Goal: Task Accomplishment & Management: Use online tool/utility

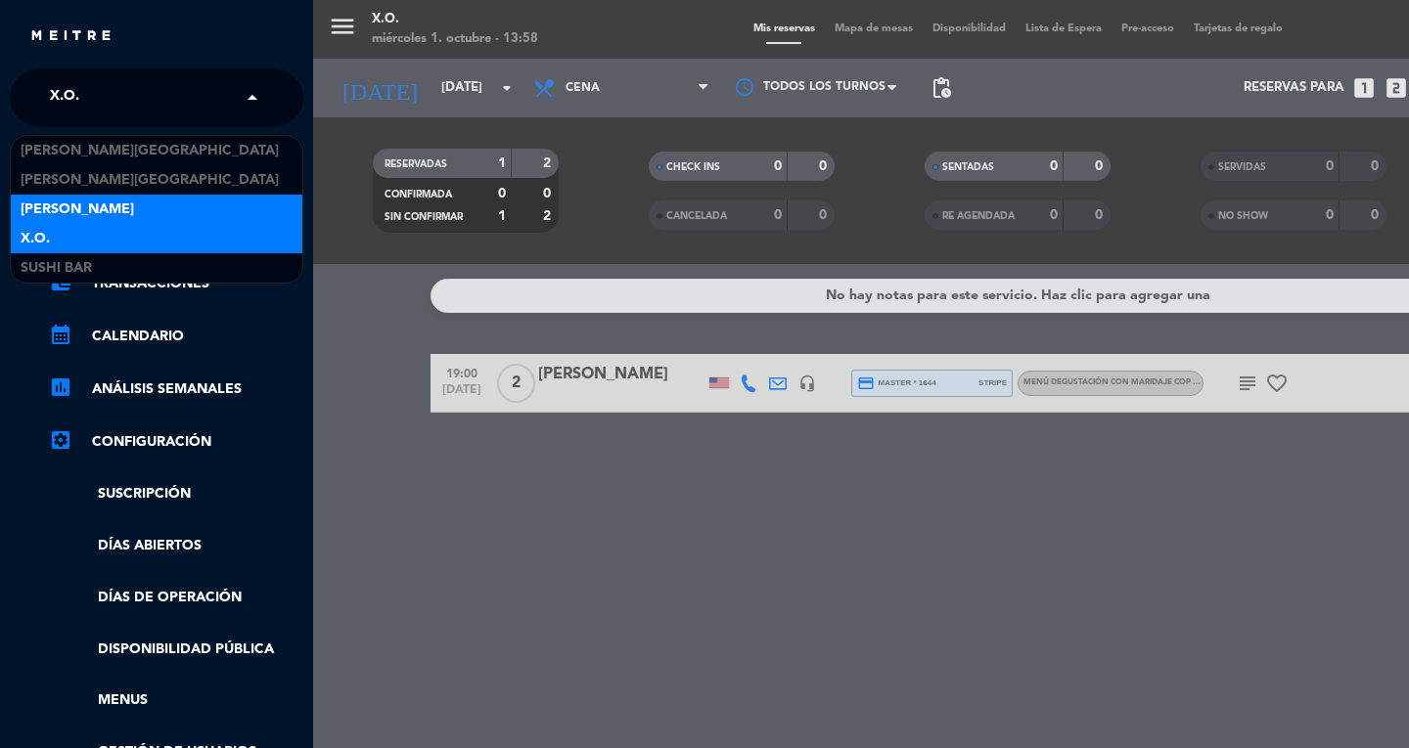
click at [42, 213] on span "[PERSON_NAME]" at bounding box center [77, 210] width 113 height 23
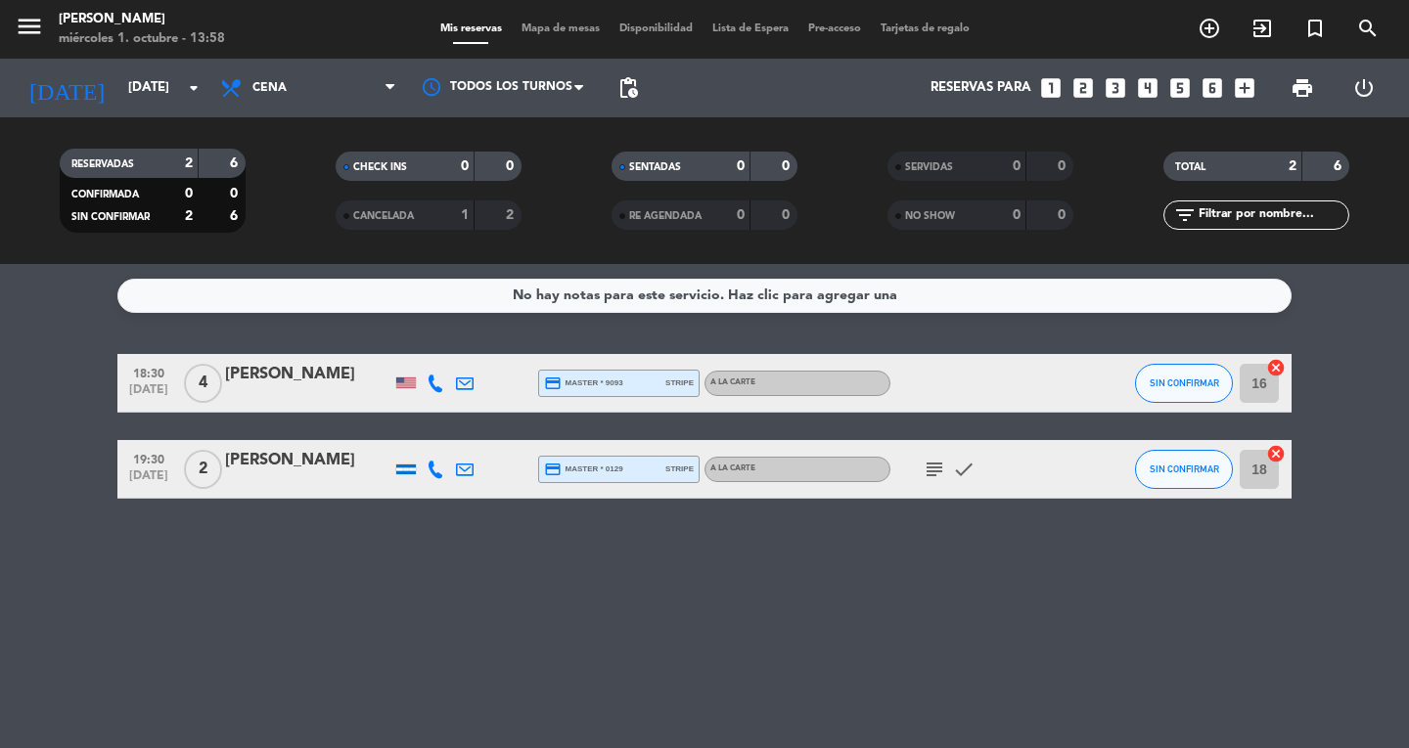
click at [43, 24] on icon "menu" at bounding box center [29, 26] width 29 height 29
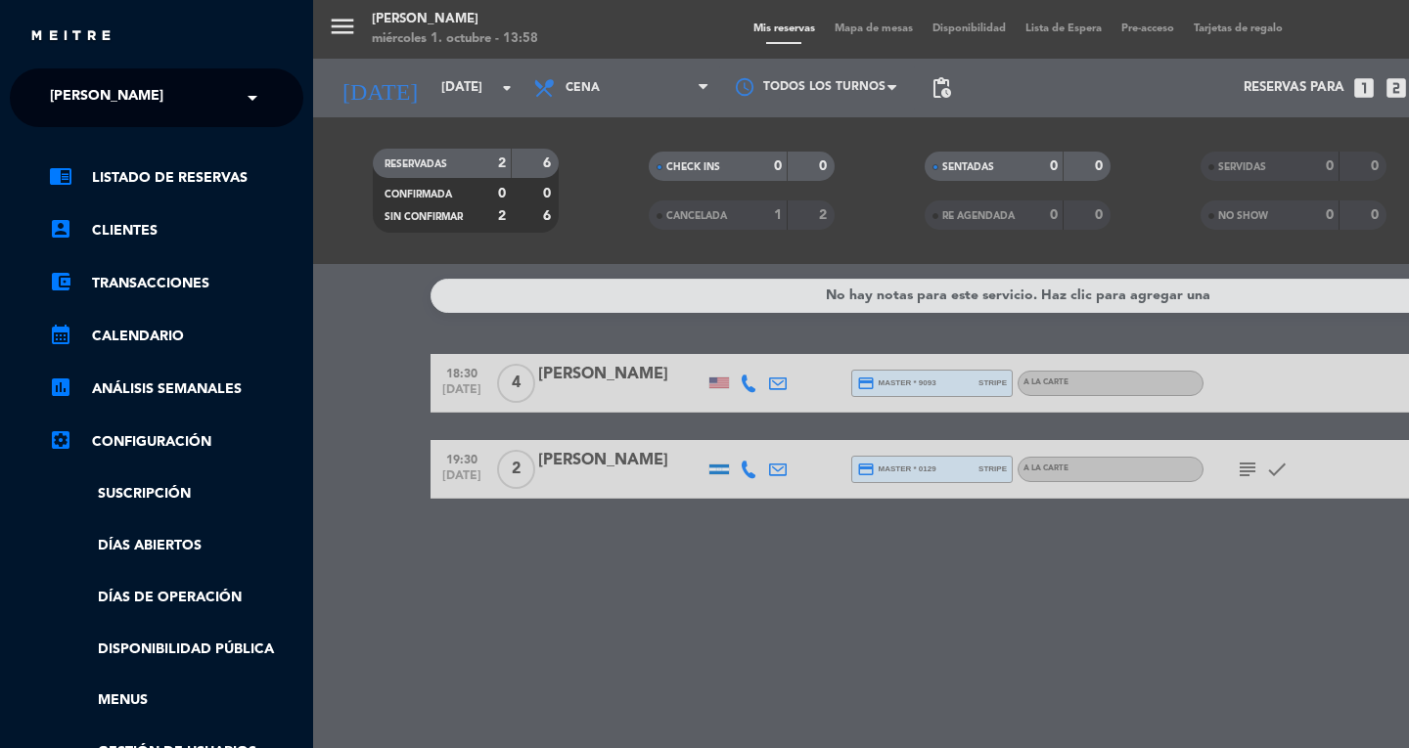
click at [318, 488] on div "menu Don Diablo [DATE] 1. octubre - 13:58 Mis reservas Mapa de mesas Disponibil…" at bounding box center [1017, 374] width 1409 height 748
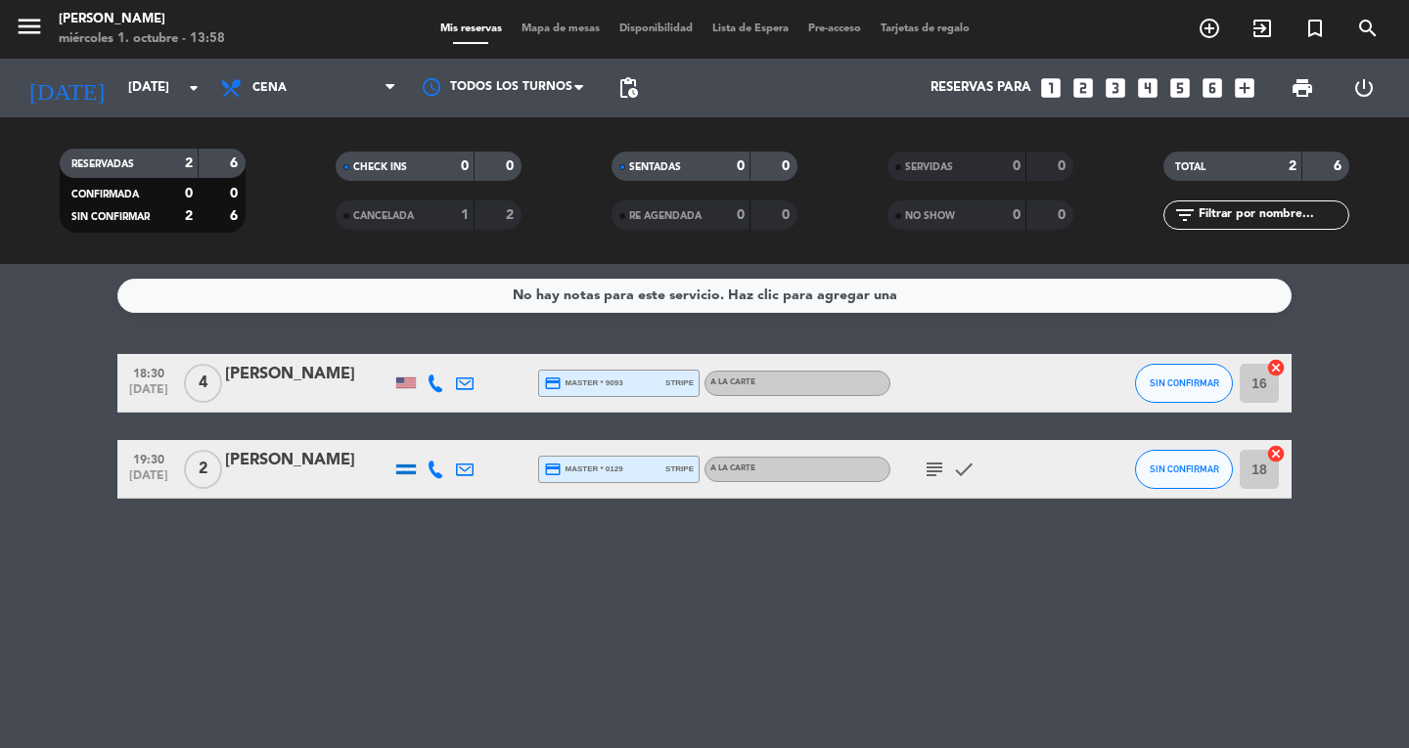
click at [1268, 29] on icon "exit_to_app" at bounding box center [1261, 28] width 23 height 23
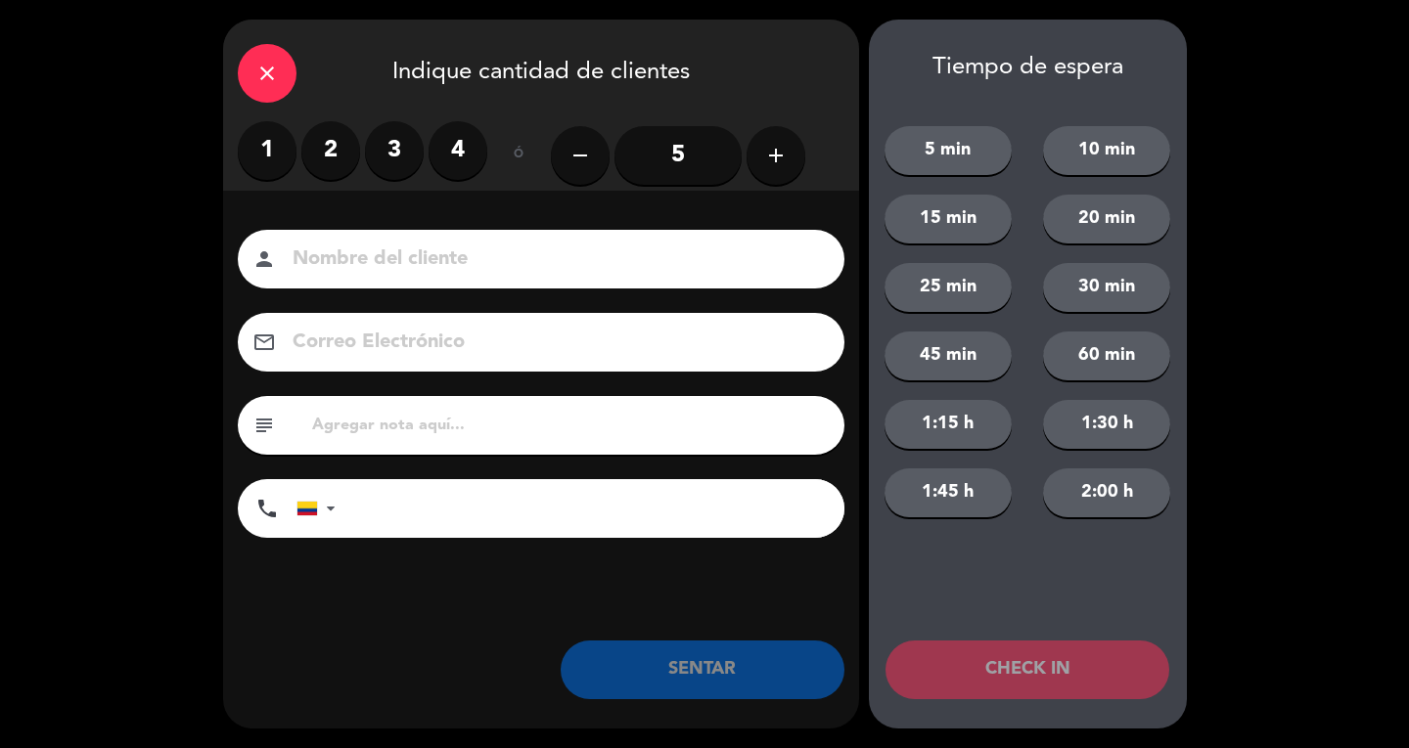
click at [340, 177] on label "2" at bounding box center [330, 150] width 59 height 59
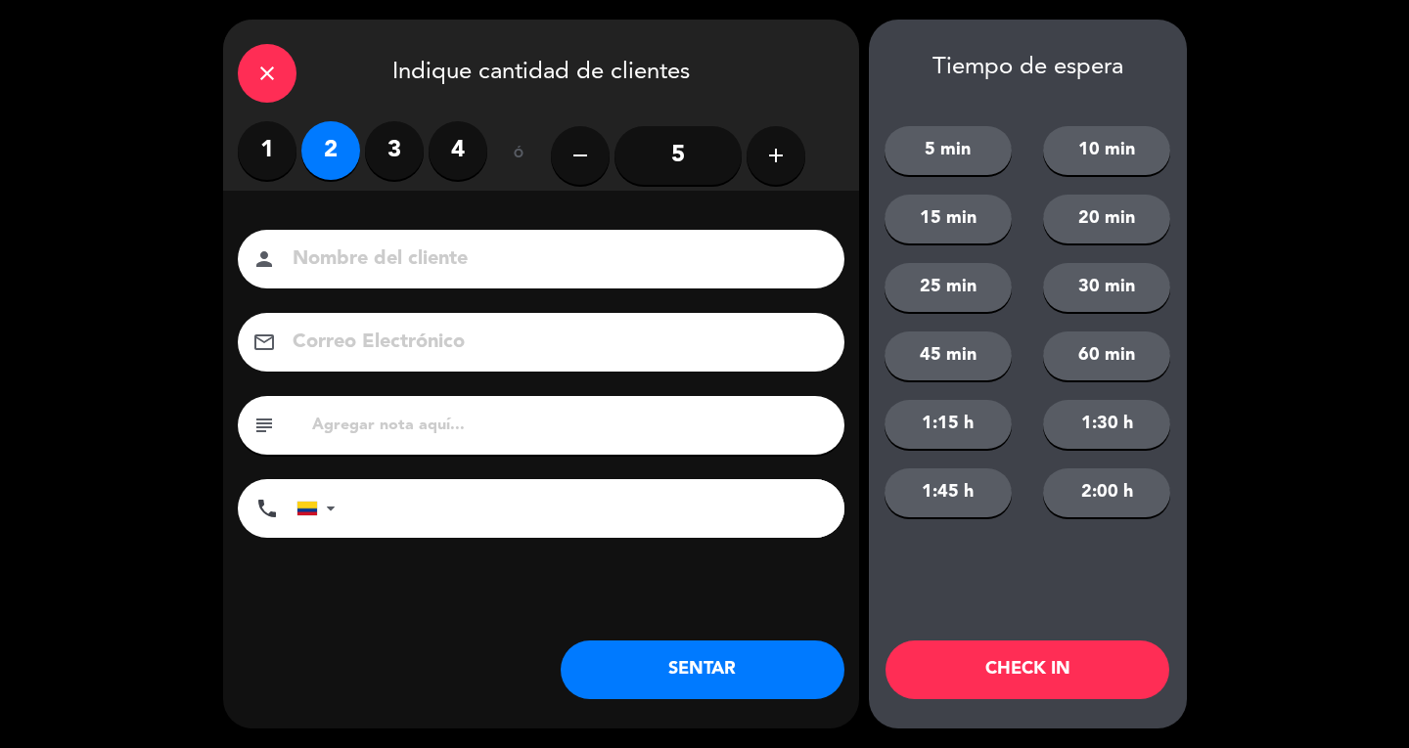
click at [374, 274] on input at bounding box center [555, 260] width 528 height 34
type input "SR LOC"
click at [716, 678] on button "SENTAR" at bounding box center [703, 670] width 284 height 59
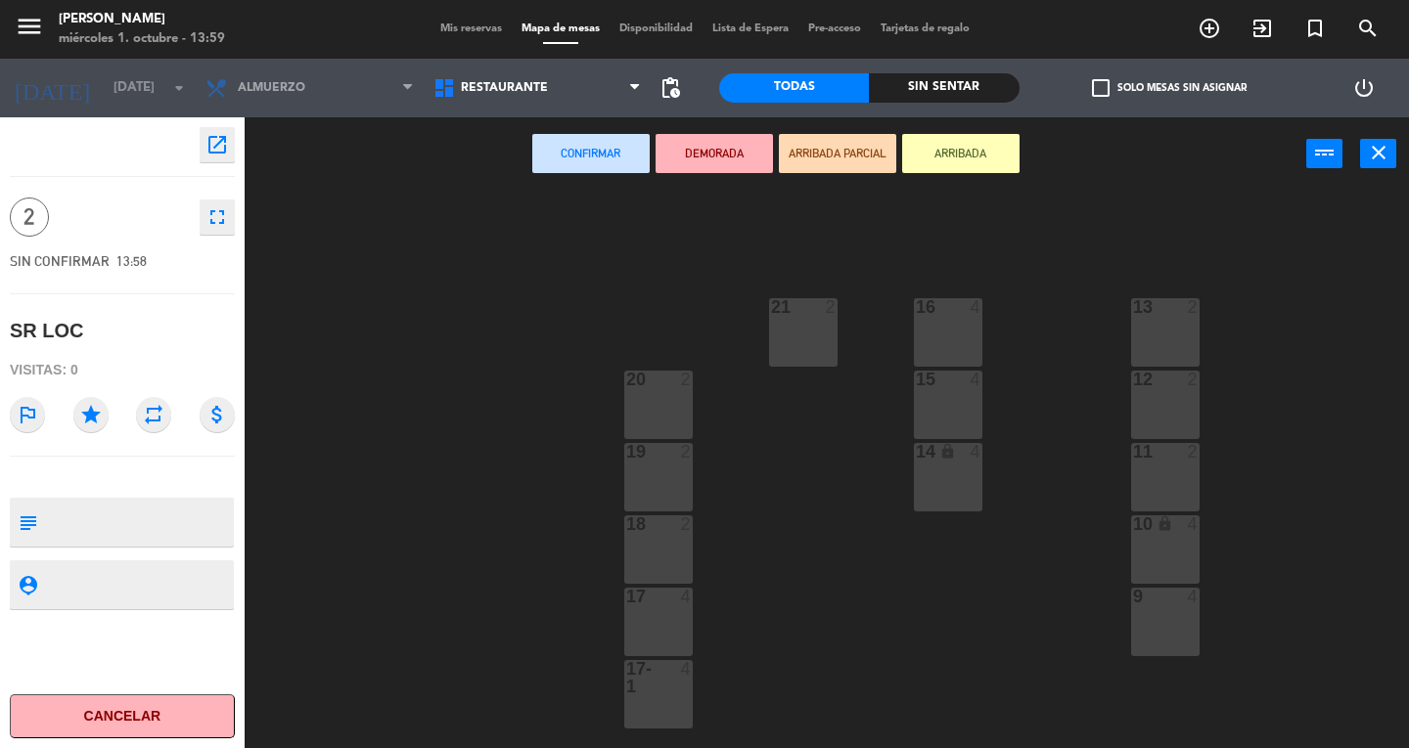
click at [914, 333] on div "16 4" at bounding box center [948, 332] width 68 height 68
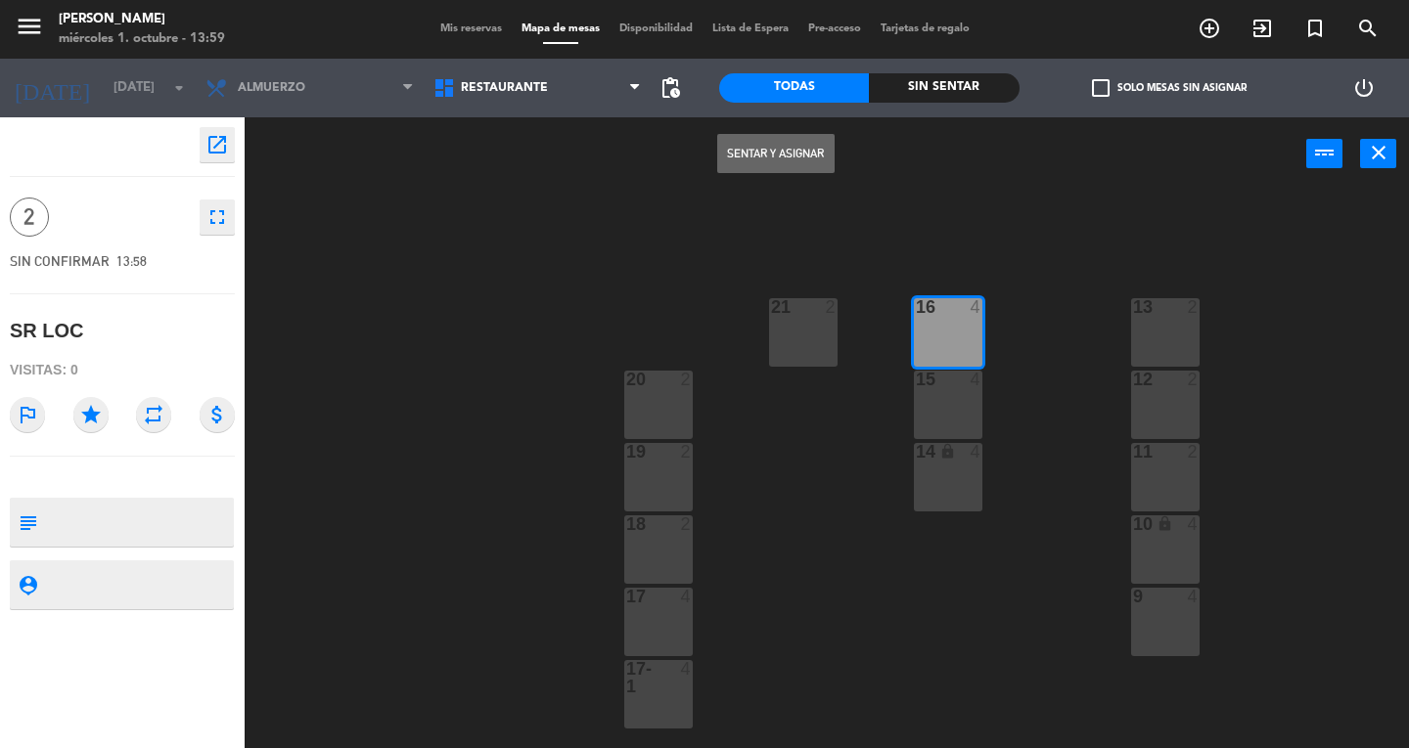
click at [806, 153] on button "Sentar y Asignar" at bounding box center [775, 153] width 117 height 39
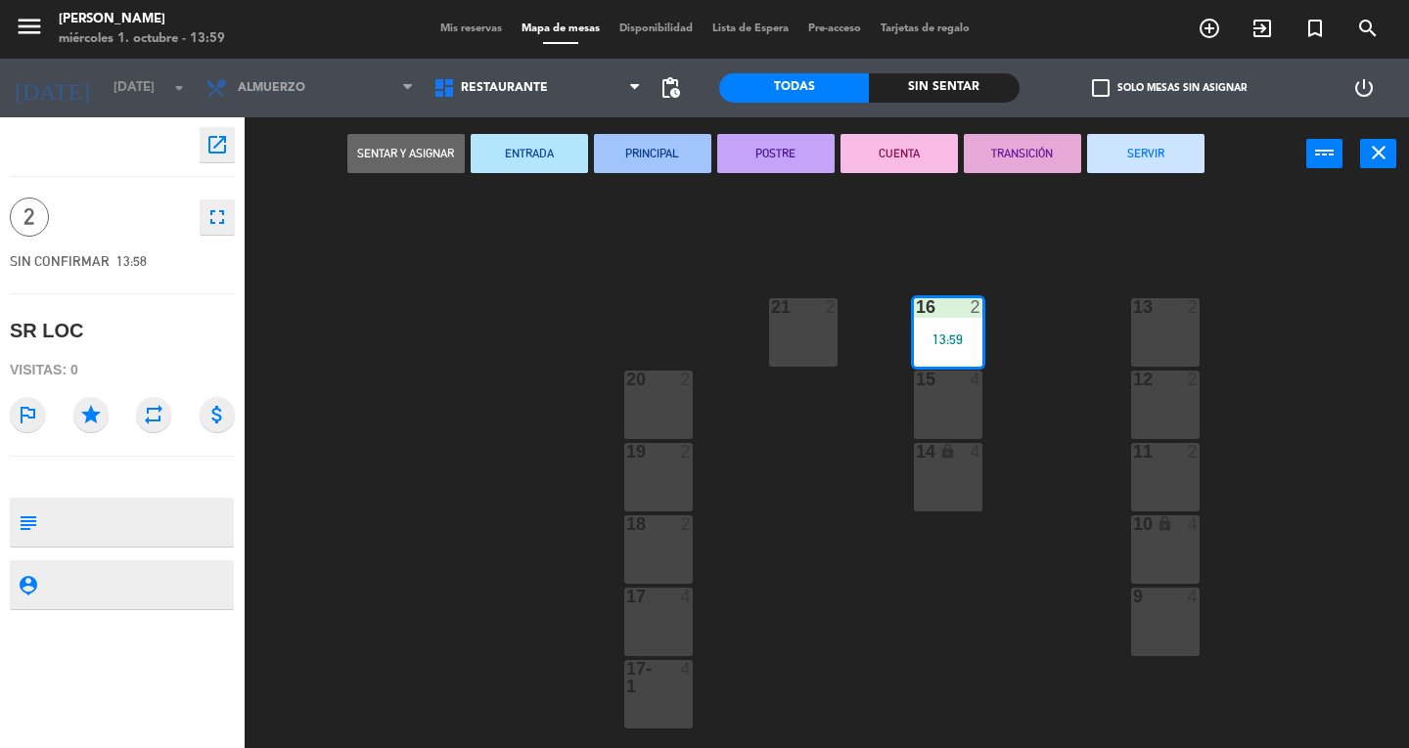
click at [1145, 138] on button "SERVIR" at bounding box center [1145, 153] width 117 height 39
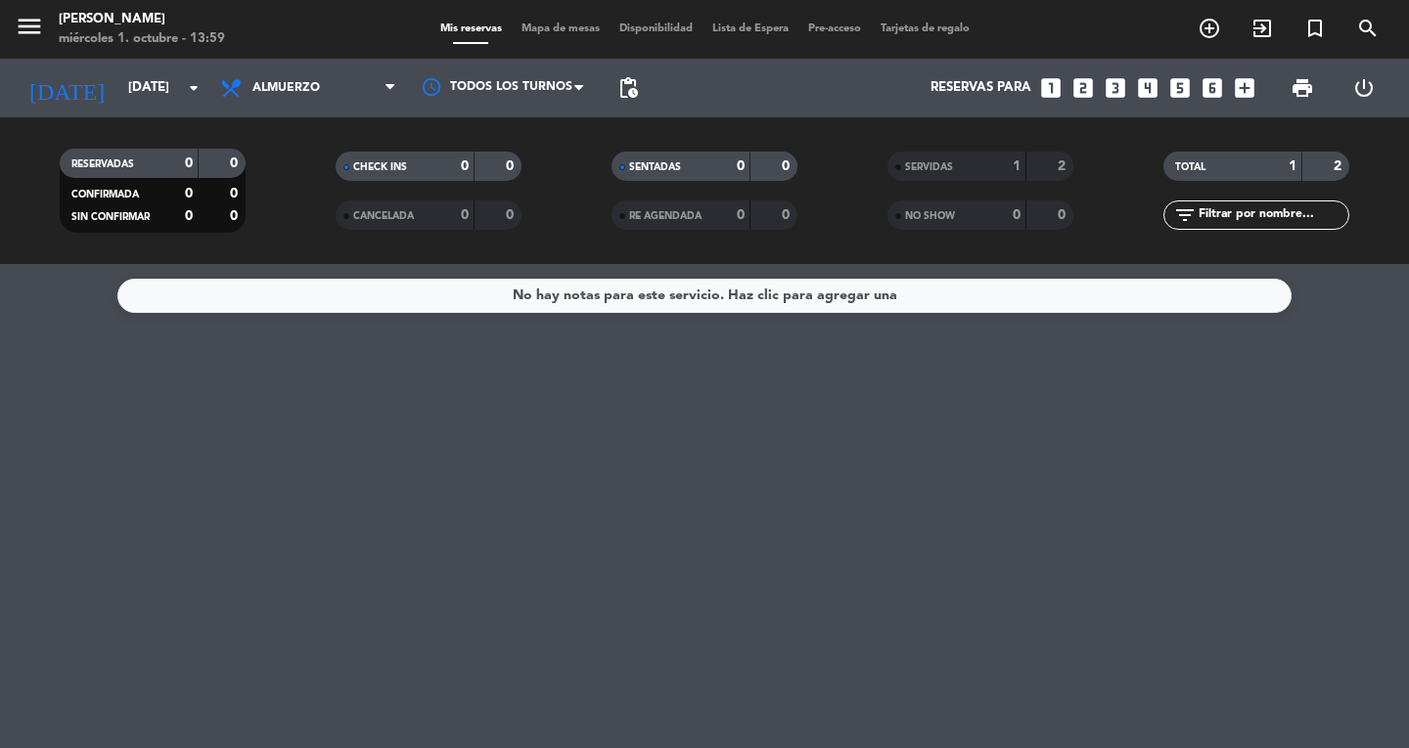
click at [112, 352] on div "No hay notas para este servicio. Haz clic para agregar una" at bounding box center [704, 506] width 1409 height 484
click at [2, 7] on div "menu Don Diablo [DATE] 1. octubre - 14:11" at bounding box center [176, 30] width 352 height 46
click at [37, 34] on icon "menu" at bounding box center [29, 26] width 29 height 29
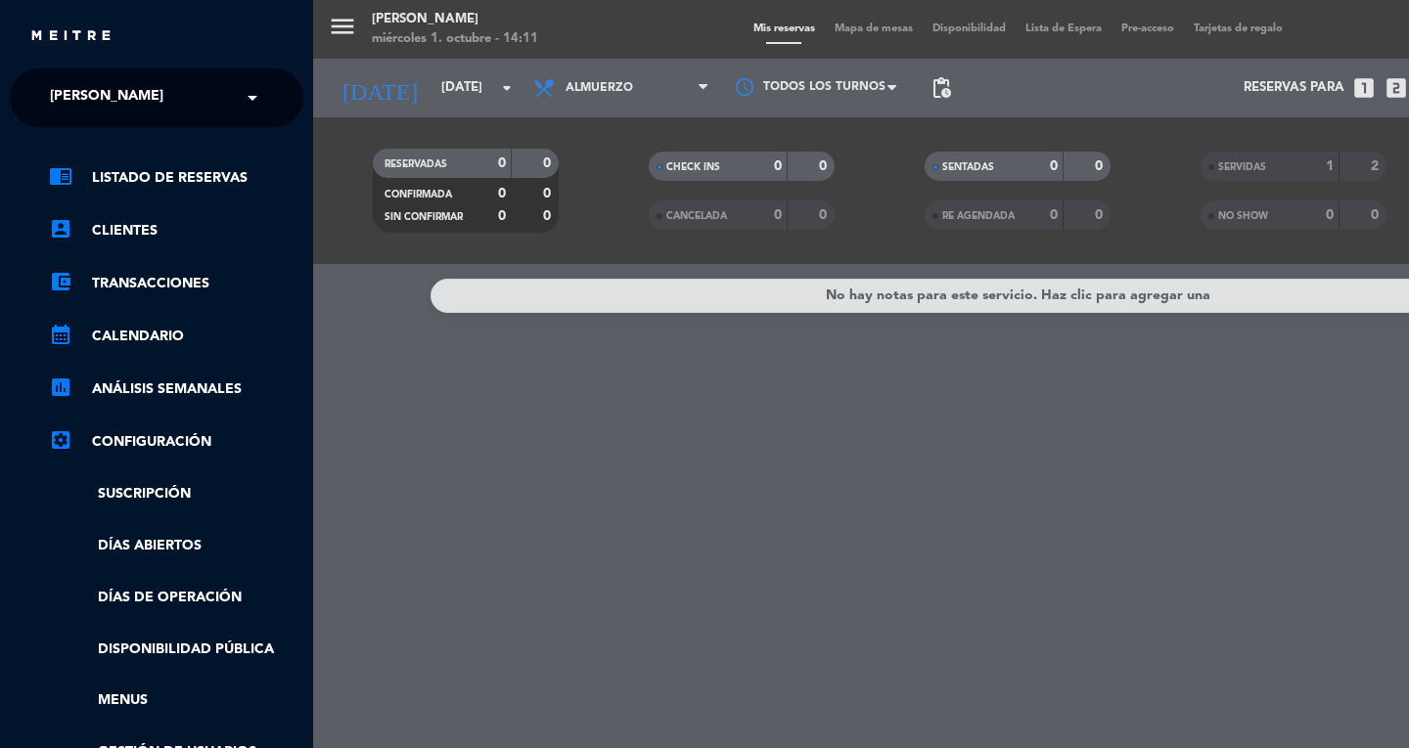
click at [92, 88] on span "[PERSON_NAME]" at bounding box center [106, 97] width 113 height 41
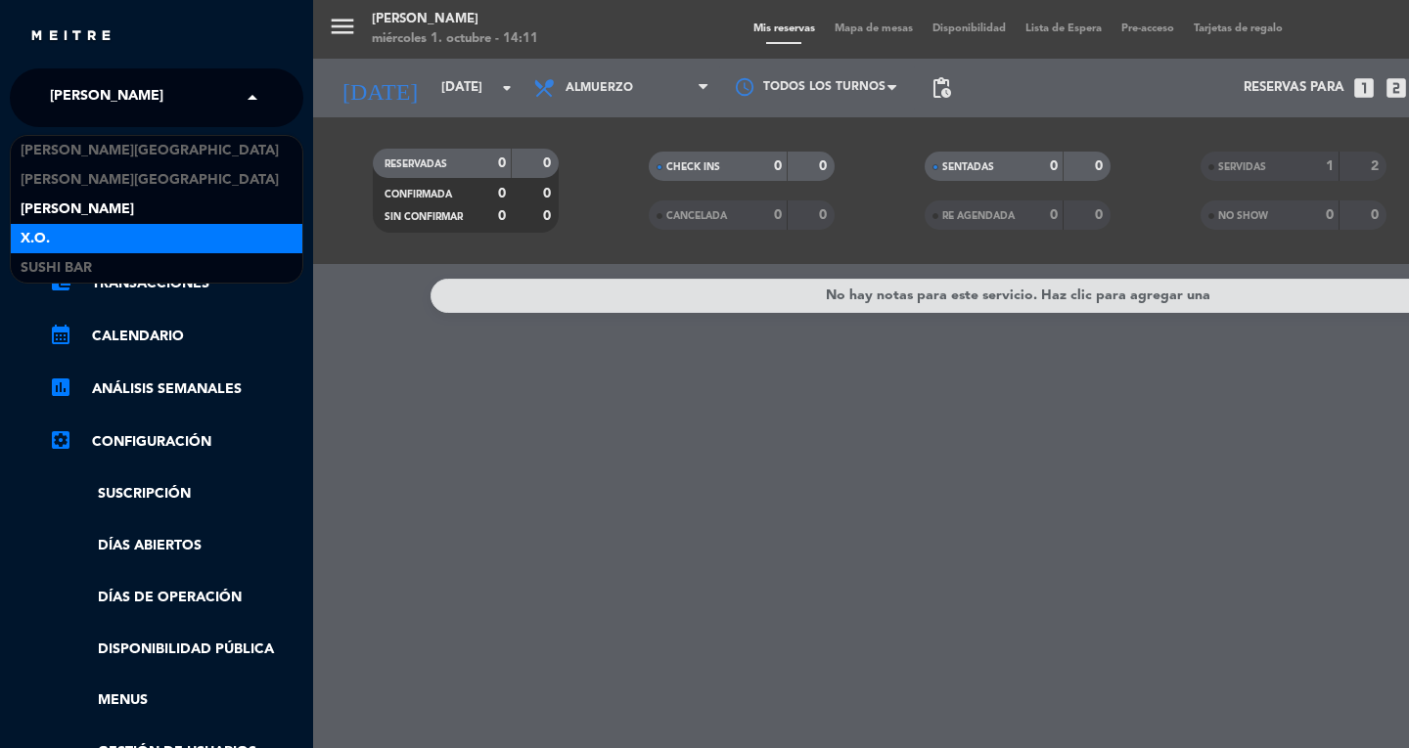
click at [96, 240] on div "X.O." at bounding box center [157, 238] width 292 height 29
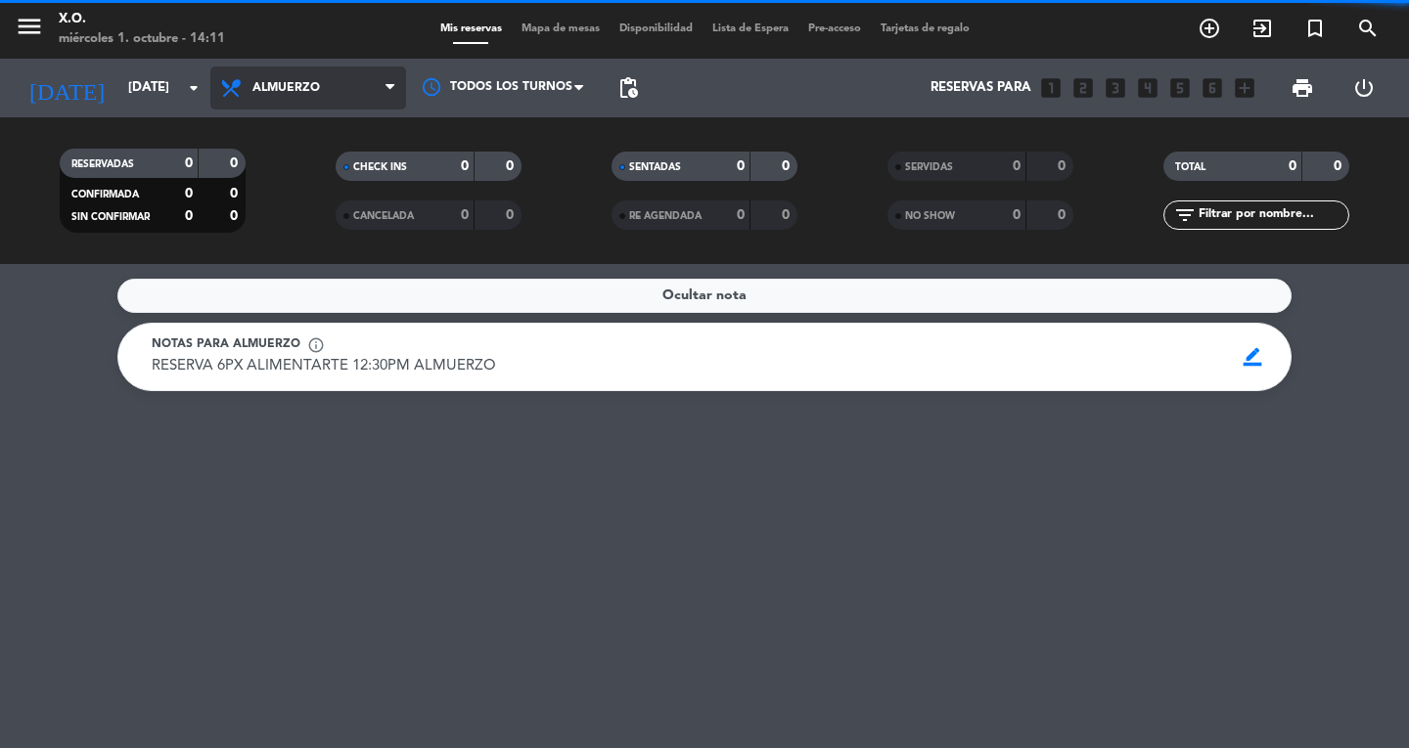
click at [317, 77] on span "Almuerzo" at bounding box center [308, 88] width 196 height 43
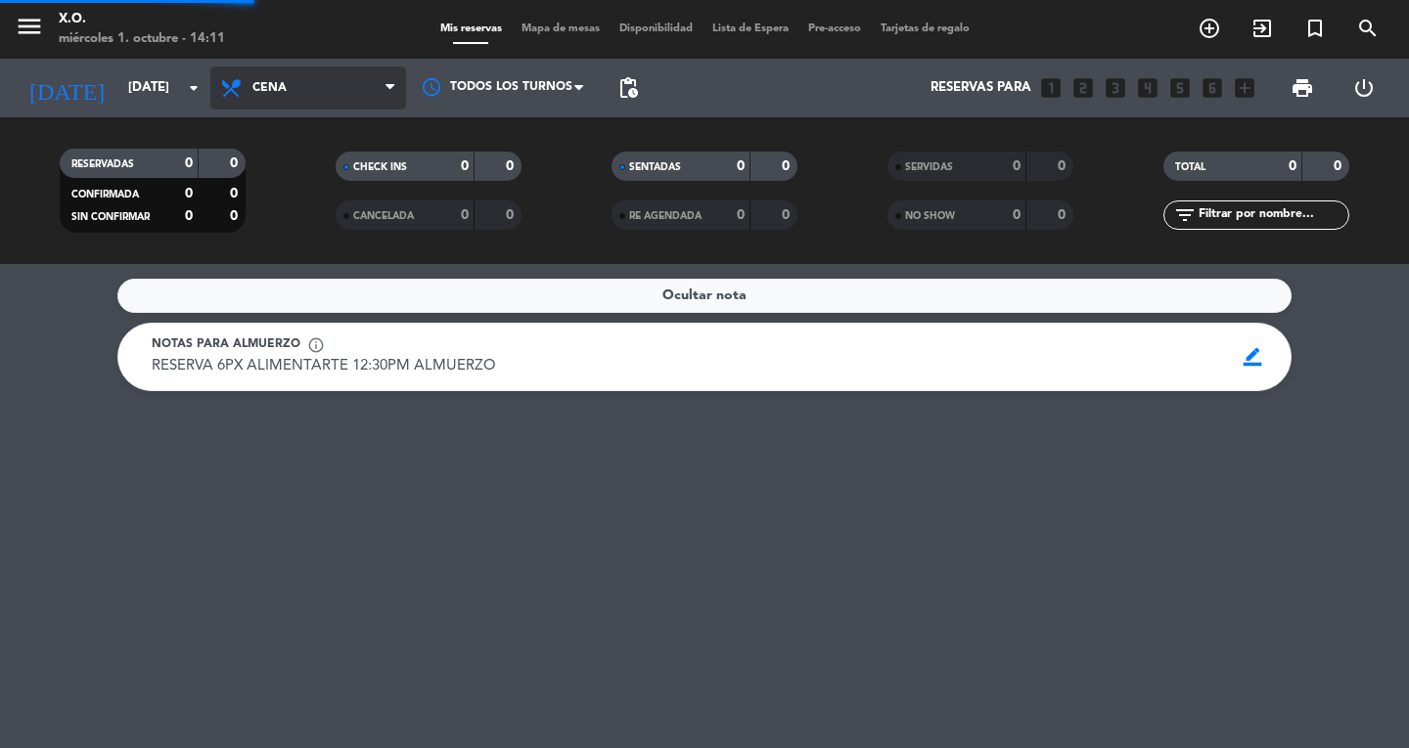
click at [307, 206] on div "menu X.O. [DATE] 1. octubre - 14:11 Mis reservas Mapa de mesas Disponibilidad L…" at bounding box center [704, 132] width 1409 height 264
